Goal: Check status: Check status

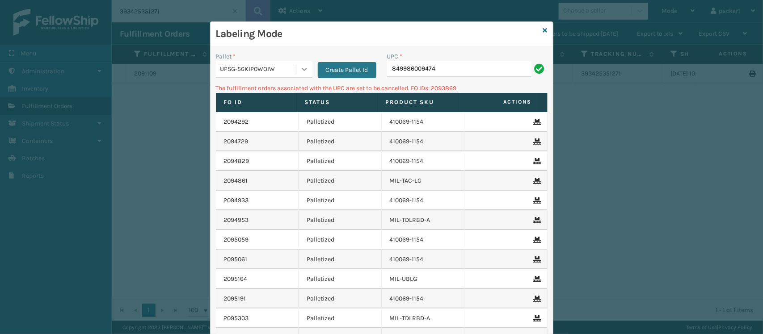
click at [304, 68] on div at bounding box center [304, 69] width 16 height 16
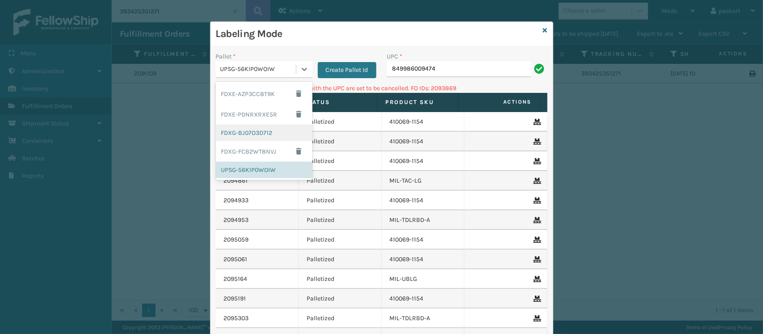
click at [265, 128] on div "FDXG-BJ07O3D712" at bounding box center [264, 133] width 97 height 17
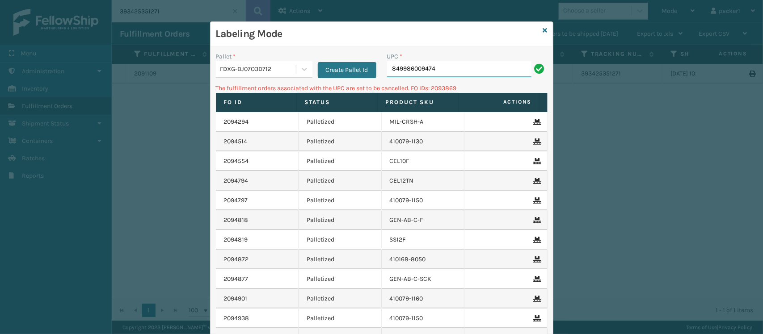
click at [463, 70] on input "849986009474" at bounding box center [459, 69] width 144 height 16
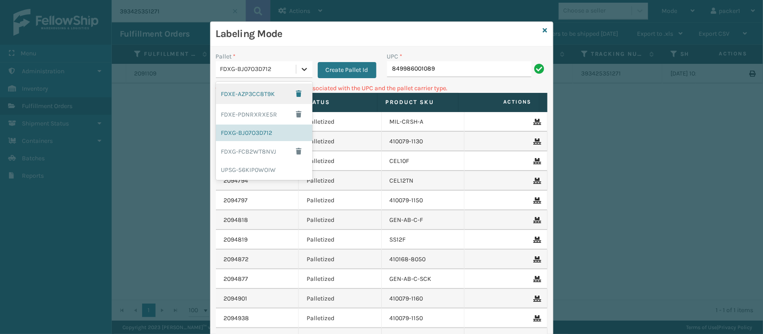
click at [302, 68] on icon at bounding box center [304, 69] width 9 height 9
click at [253, 168] on div "UPSG-56KIP0WOIW" at bounding box center [264, 170] width 97 height 17
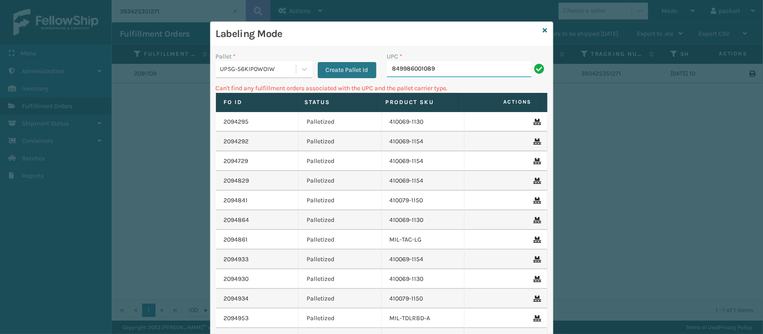
click at [452, 69] on input "849986001089" at bounding box center [459, 69] width 144 height 16
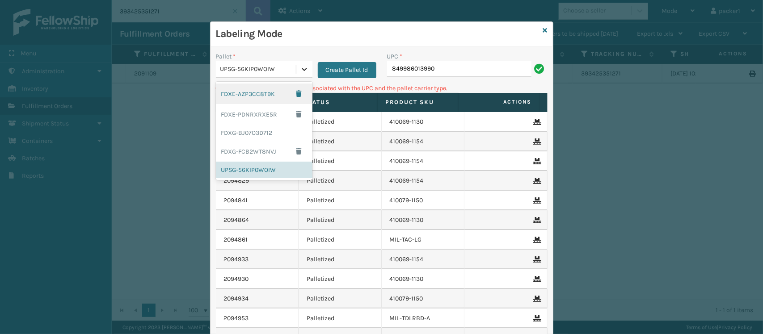
click at [300, 67] on icon at bounding box center [304, 69] width 9 height 9
click at [262, 133] on div "FDXG-BJ07O3D712" at bounding box center [264, 133] width 97 height 17
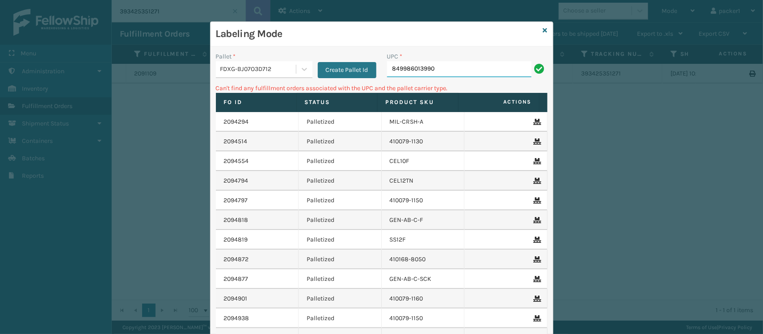
click at [437, 67] on input "849986013990" at bounding box center [459, 69] width 144 height 16
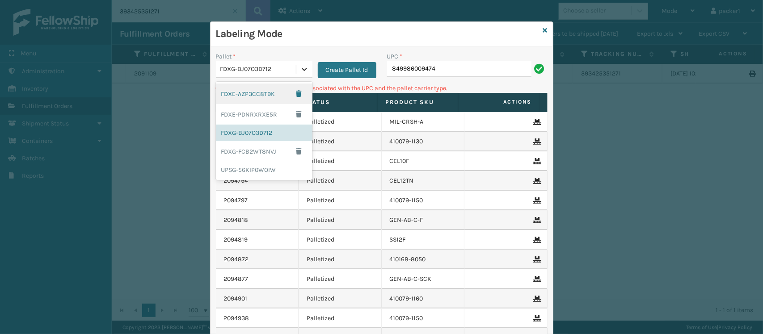
click at [300, 72] on icon at bounding box center [304, 69] width 9 height 9
click at [257, 165] on div "UPSG-56KIP0WOIW" at bounding box center [264, 170] width 97 height 17
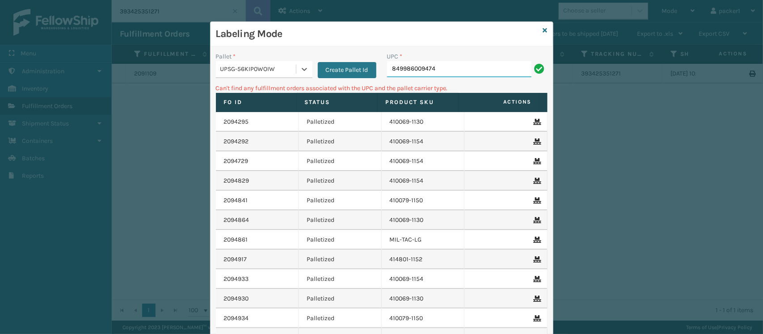
click at [446, 65] on input "849986009474" at bounding box center [459, 69] width 144 height 16
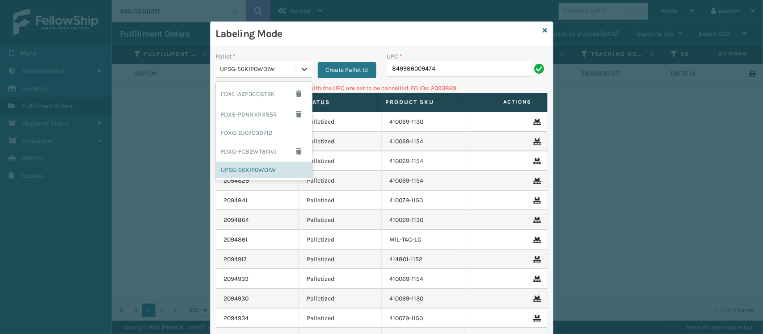
click at [301, 68] on icon at bounding box center [304, 69] width 9 height 9
click at [248, 139] on div "FDXG-BJ07O3D712" at bounding box center [264, 133] width 97 height 17
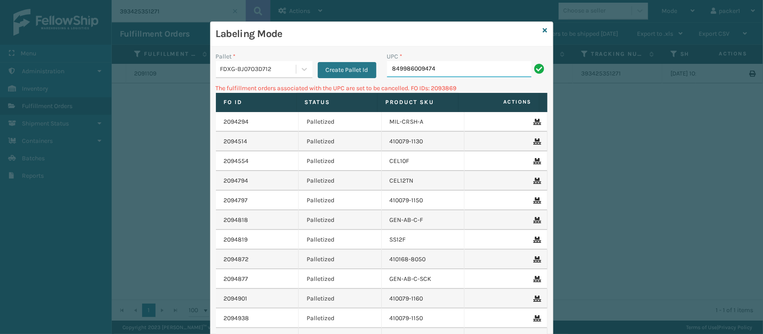
click at [437, 68] on input "849986009474" at bounding box center [459, 69] width 144 height 16
type input "8"
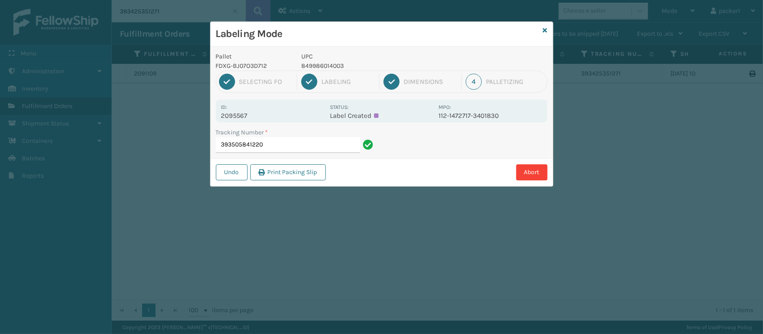
type input "393505841220"
